Goal: Task Accomplishment & Management: Complete application form

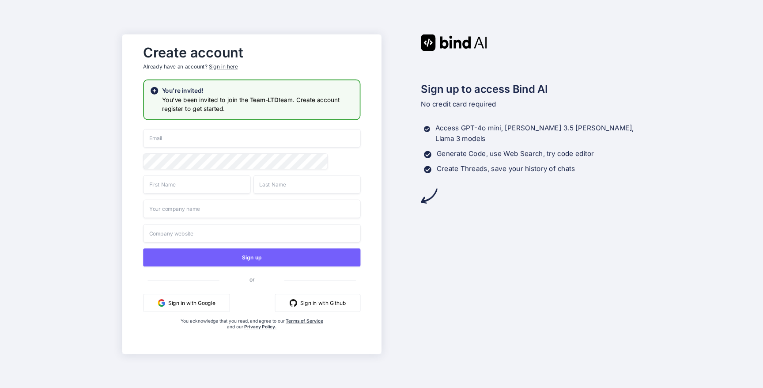
click at [294, 136] on input "email" at bounding box center [251, 138] width 217 height 19
type input "nattapon.ltd@gmail.com"
click at [212, 185] on input "text" at bounding box center [196, 184] width 107 height 19
type input "Nattapon"
type input "Parit"
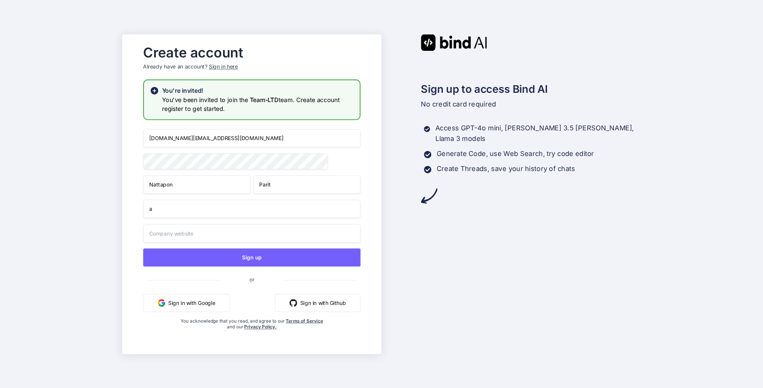
type input "a"
click at [199, 238] on input "text" at bounding box center [251, 232] width 217 height 19
type input "b"
click at [199, 229] on input "b" at bounding box center [251, 232] width 217 height 19
click at [199, 230] on input "b" at bounding box center [251, 232] width 217 height 19
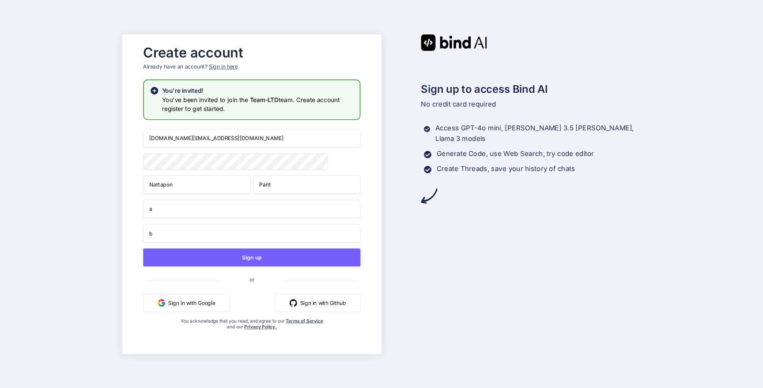
click at [199, 230] on input "b" at bounding box center [251, 232] width 217 height 19
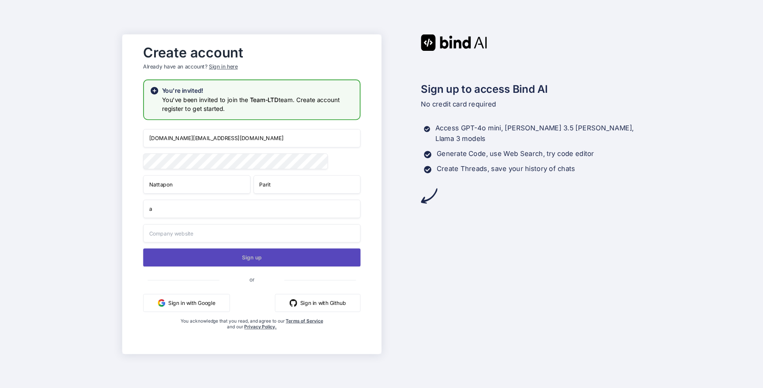
click at [217, 253] on div "nattapon.ltd@gmail.com Nattapon Parit a Sign up or Sign in with Google Sign in …" at bounding box center [251, 238] width 217 height 219
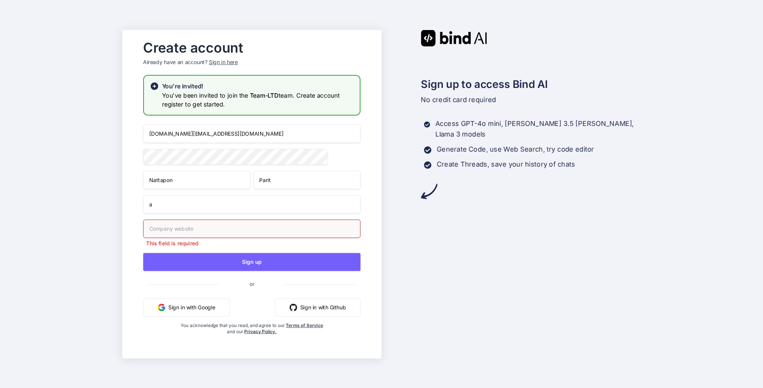
click at [216, 233] on input "text" at bounding box center [251, 228] width 217 height 19
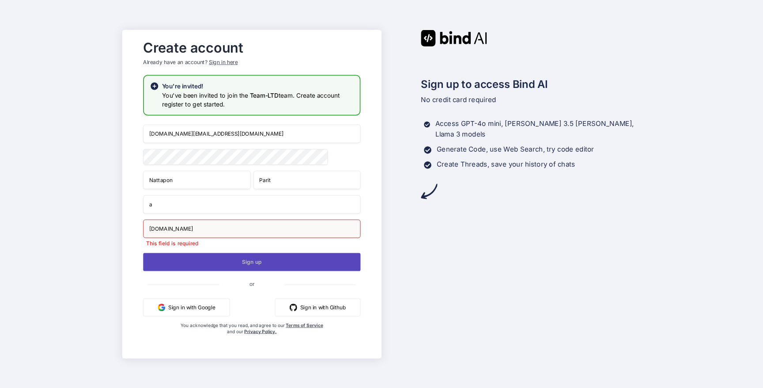
type input "www.abindai.com"
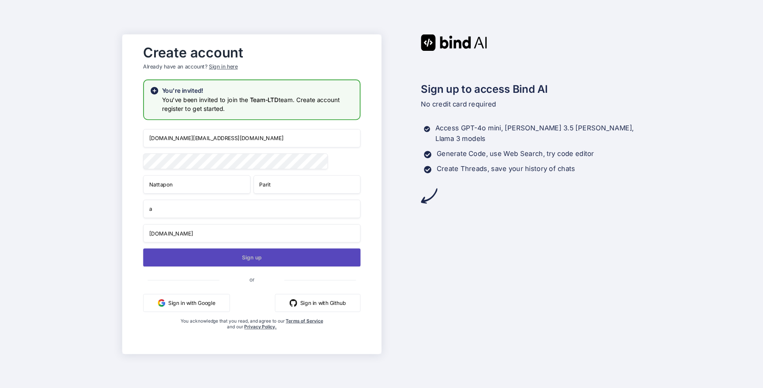
click at [208, 261] on button "Sign up" at bounding box center [251, 257] width 217 height 18
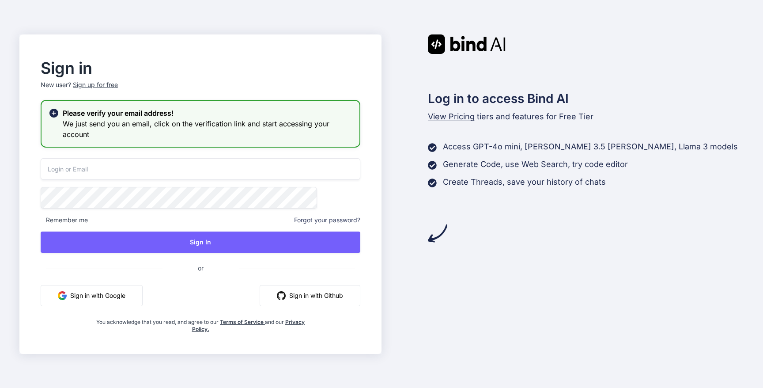
click at [237, 173] on input "email" at bounding box center [201, 169] width 320 height 22
type input "nattapon.ltd@gmail.com"
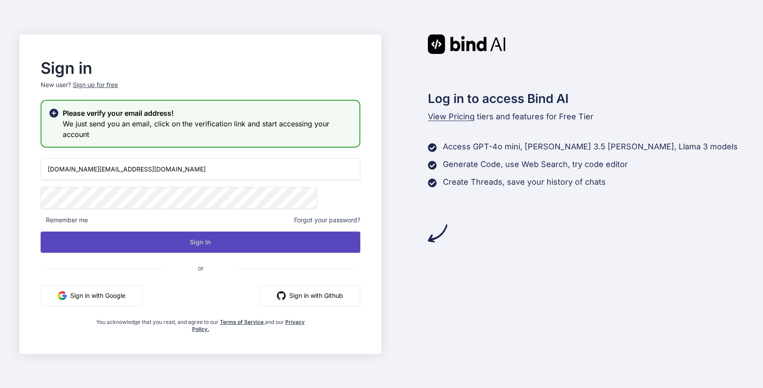
click at [172, 237] on button "Sign In" at bounding box center [201, 241] width 320 height 21
click at [211, 236] on button "Sign In" at bounding box center [201, 241] width 320 height 21
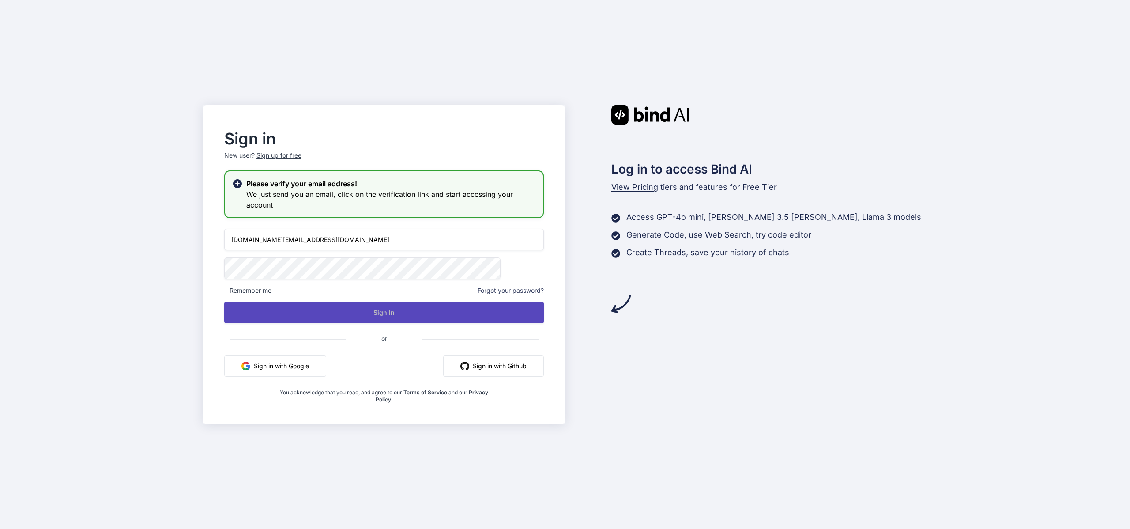
click at [439, 309] on button "Sign In" at bounding box center [384, 312] width 320 height 21
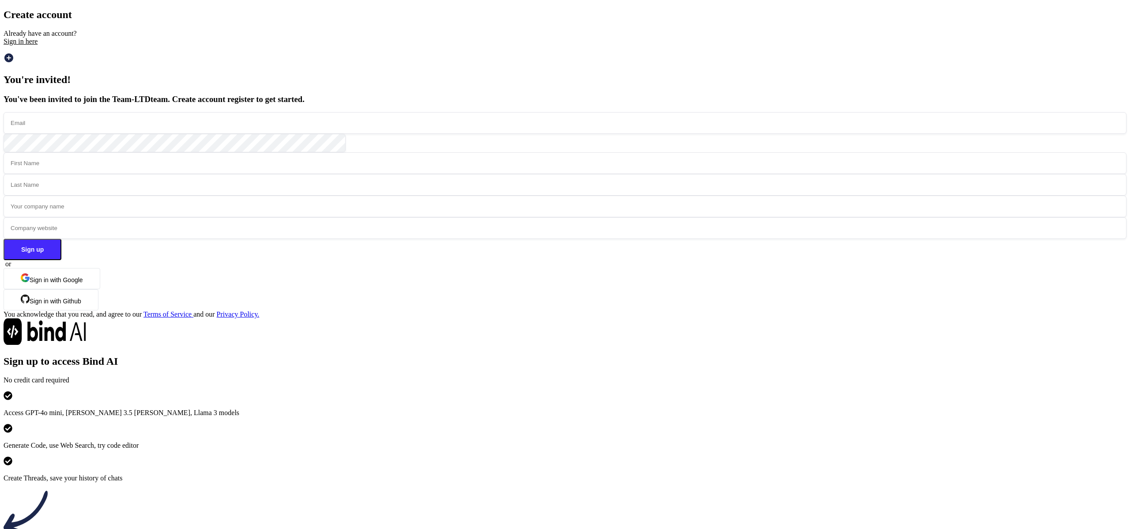
click at [286, 45] on div "Sign in here" at bounding box center [565, 42] width 1123 height 8
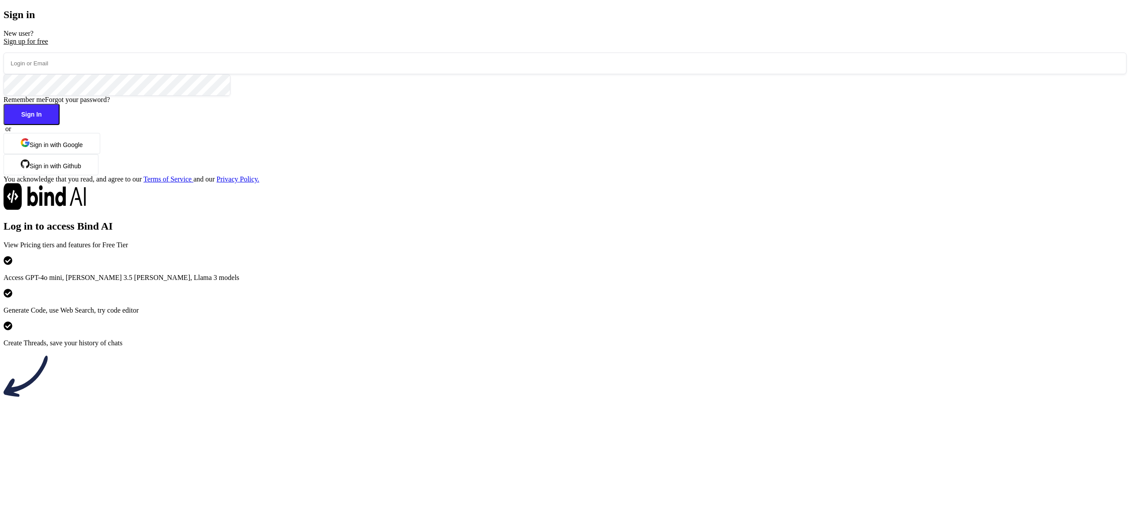
click at [332, 74] on input "email" at bounding box center [565, 64] width 1123 height 22
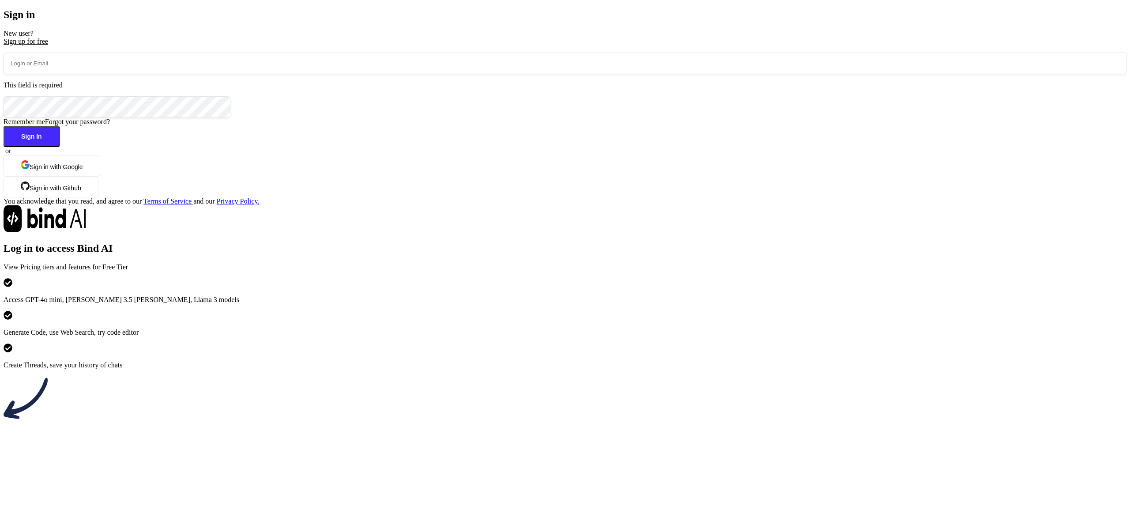
type input "nattapon.ltd@gmail.com"
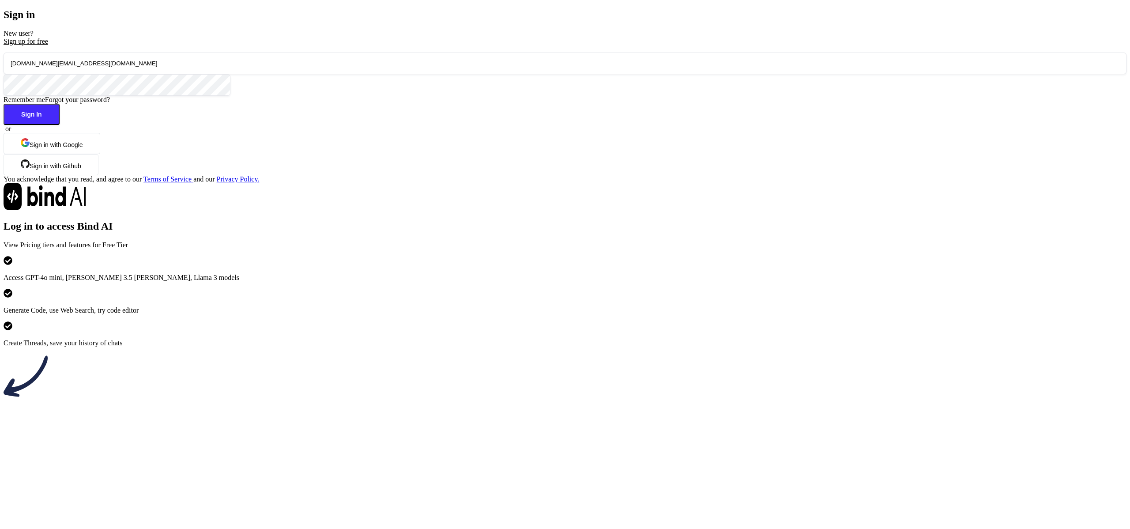
click at [60, 125] on button "Sign In" at bounding box center [32, 114] width 56 height 21
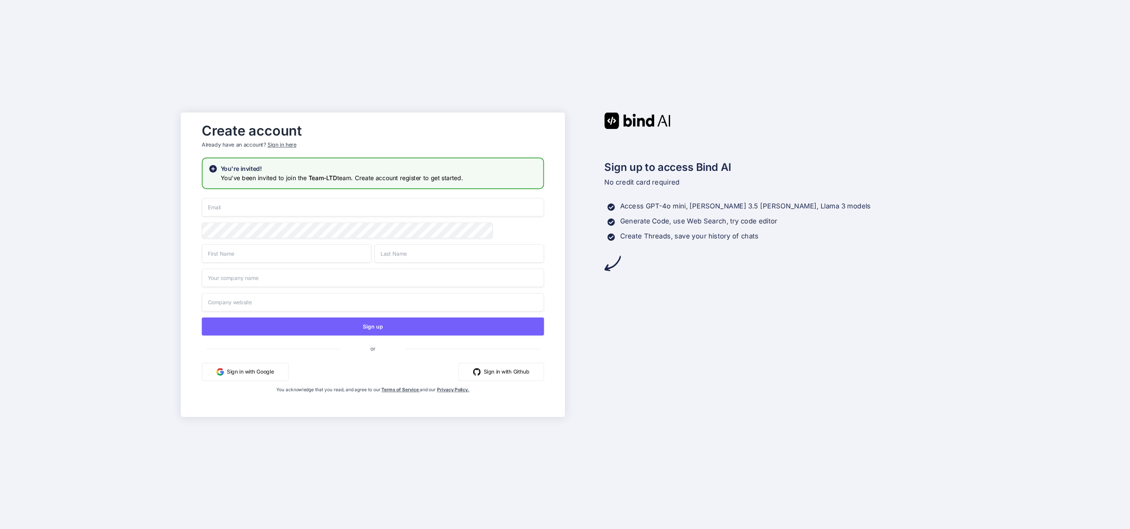
click at [287, 141] on div "Sign in here" at bounding box center [282, 145] width 29 height 8
